Goal: Information Seeking & Learning: Learn about a topic

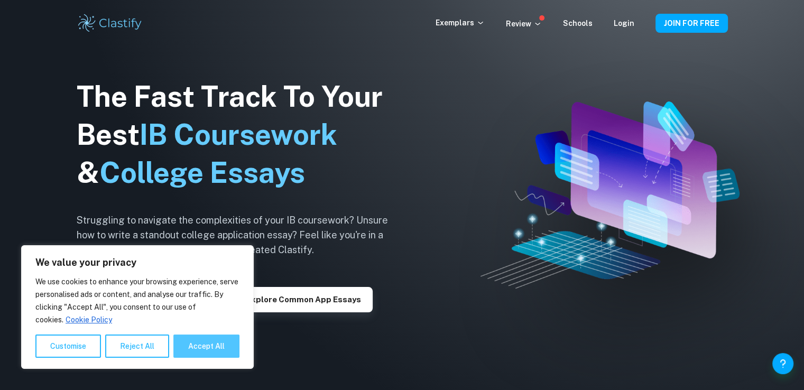
click at [201, 351] on button "Accept All" at bounding box center [206, 346] width 66 height 23
checkbox input "true"
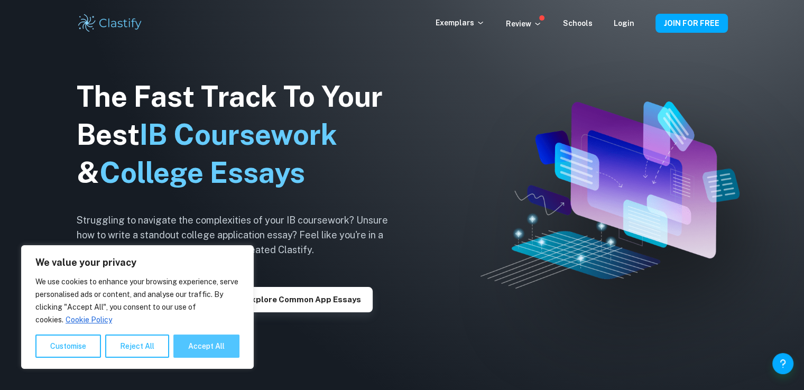
checkbox input "true"
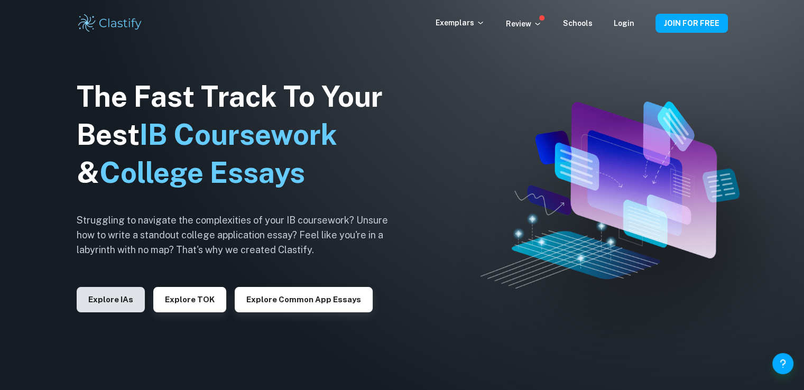
click at [117, 301] on button "Explore IAs" at bounding box center [111, 299] width 68 height 25
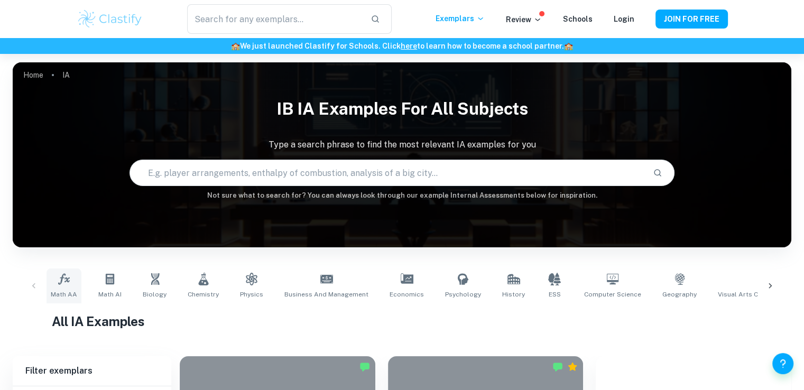
click at [69, 290] on span "Math AA" at bounding box center [64, 295] width 26 height 10
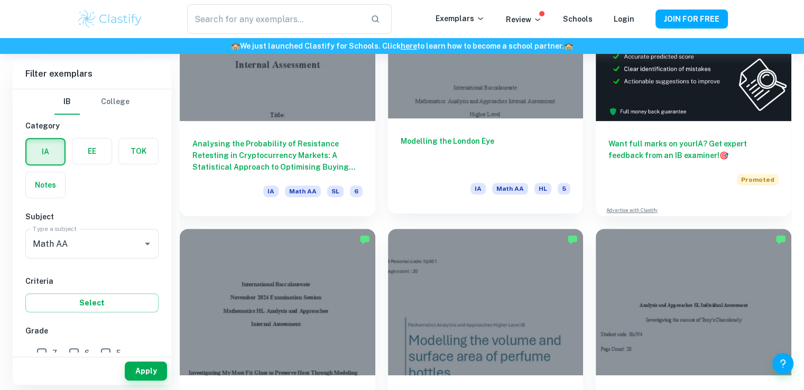
scroll to position [382, 0]
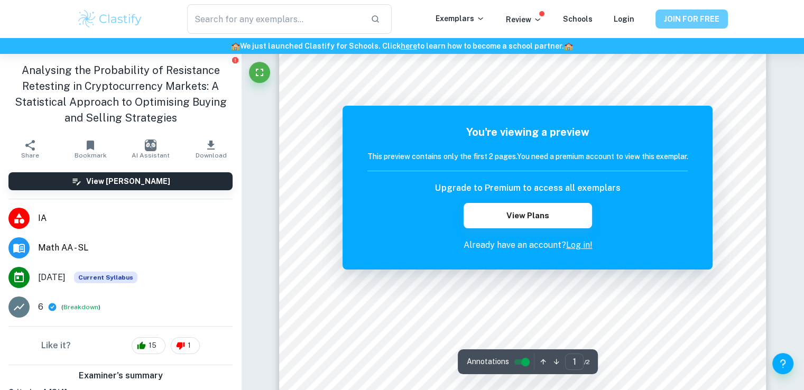
scroll to position [199, 0]
click at [687, 22] on button "JOIN FOR FREE" at bounding box center [692, 19] width 72 height 19
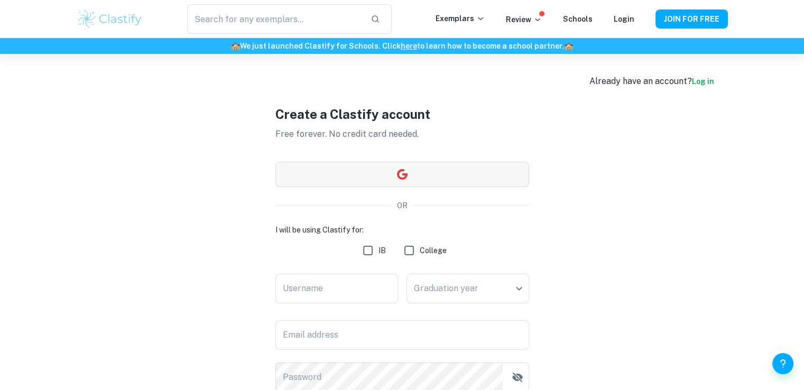
click at [432, 171] on button "button" at bounding box center [403, 174] width 254 height 25
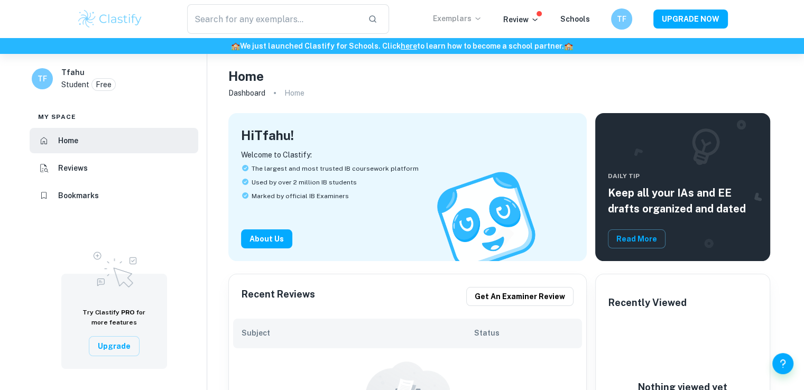
click at [455, 19] on p "Exemplars" at bounding box center [457, 19] width 49 height 12
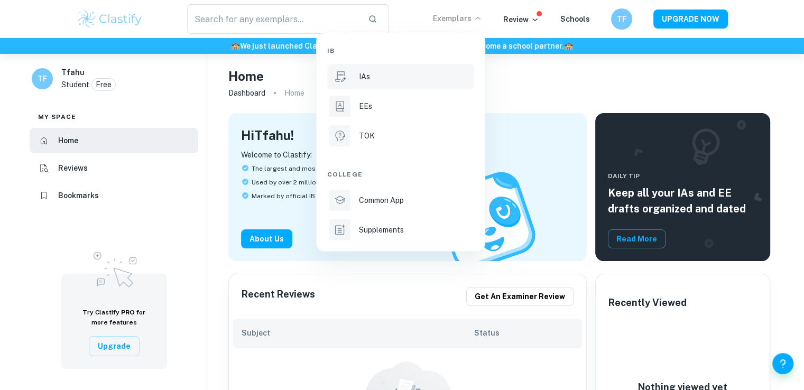
click at [384, 75] on div "IAs" at bounding box center [415, 77] width 113 height 12
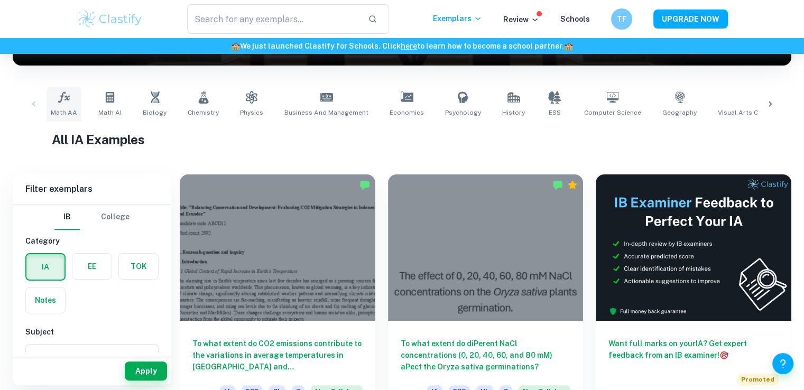
scroll to position [182, 0]
click at [63, 102] on icon at bounding box center [64, 97] width 13 height 13
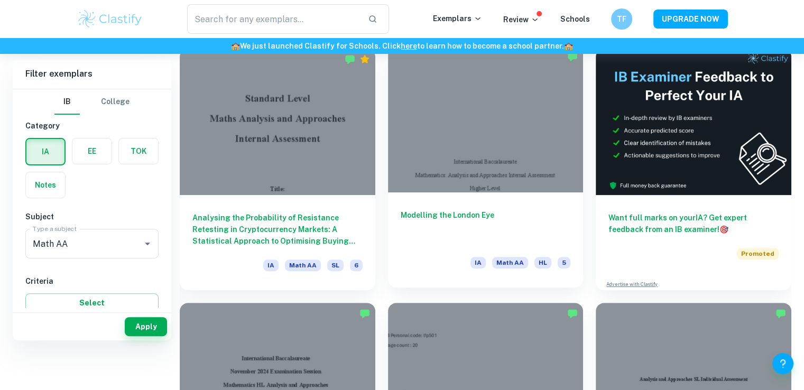
scroll to position [202, 0]
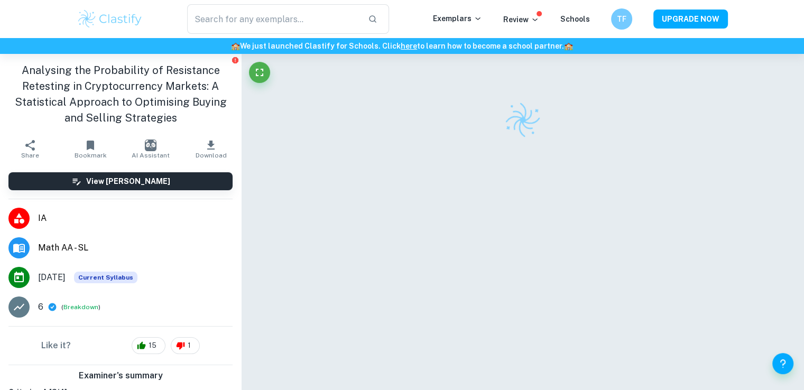
checkbox input "true"
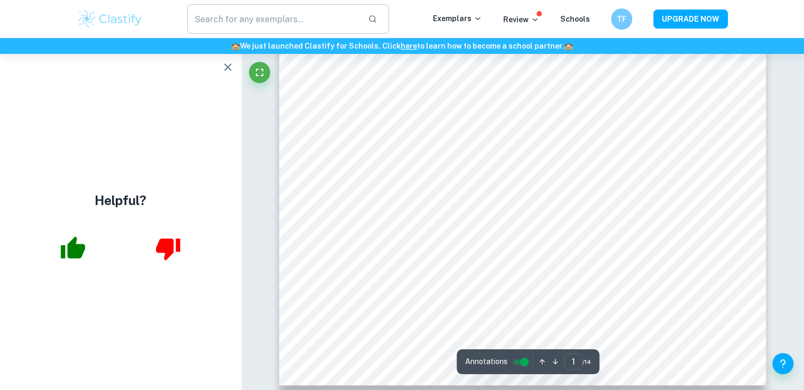
type input "2"
